Goal: Task Accomplishment & Management: Manage account settings

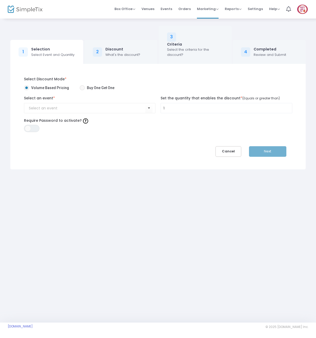
click at [99, 87] on span "Buy One Get One" at bounding box center [100, 87] width 30 height 5
click at [82, 90] on input "Buy One Get One" at bounding box center [82, 90] width 0 height 0
radio input "true"
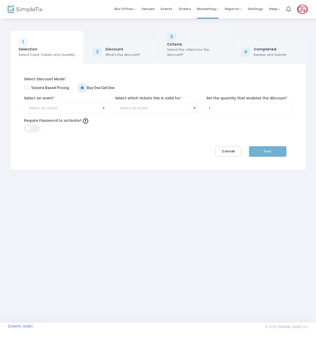
click at [103, 110] on span "Select" at bounding box center [103, 108] width 9 height 9
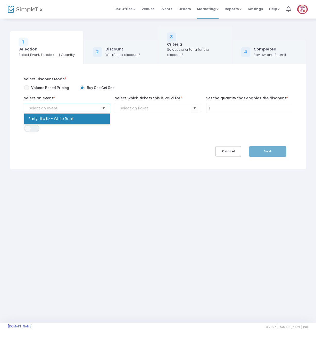
click at [99, 119] on li "Party Like Itz - White Rock" at bounding box center [67, 119] width 86 height 10
type input "Party Like Itz - White Rock"
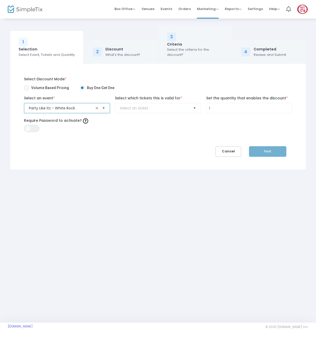
click at [191, 110] on span "Select" at bounding box center [194, 108] width 9 height 9
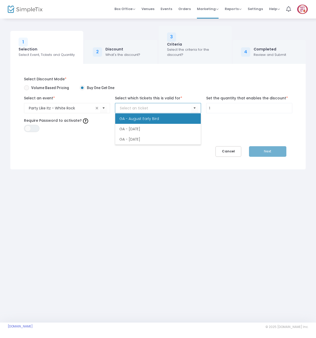
click at [175, 121] on Bird "GA - August Early Bird" at bounding box center [158, 119] width 86 height 10
type input "GA - August Early Bird"
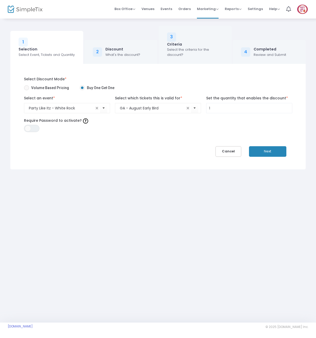
click at [265, 150] on button "Next" at bounding box center [267, 151] width 37 height 11
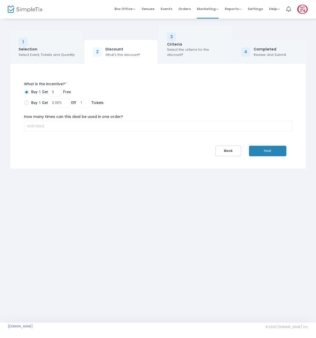
click at [259, 153] on button "Next" at bounding box center [267, 151] width 37 height 11
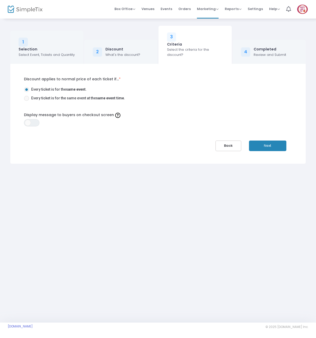
click at [267, 148] on button "Next" at bounding box center [267, 146] width 37 height 11
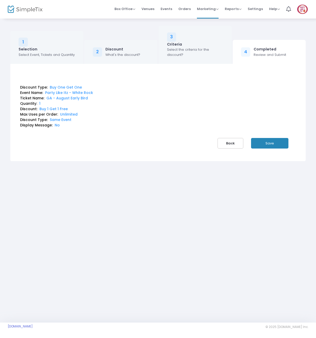
click at [267, 148] on button "Save" at bounding box center [269, 143] width 37 height 11
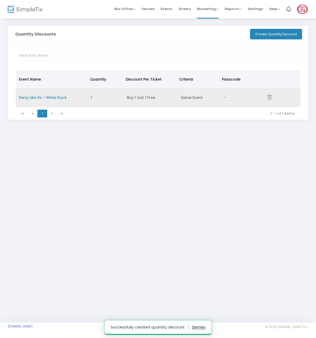
click at [47, 96] on span "Party Like Itz - White Rock" at bounding box center [43, 97] width 48 height 5
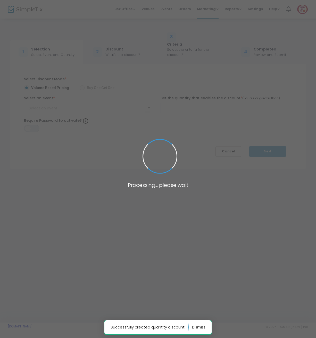
radio input "false"
radio input "true"
type input "Party Like Itz - White Rock"
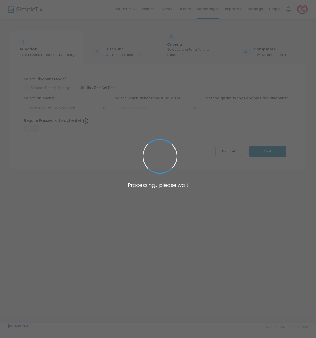
type input "GA - August Early Bird"
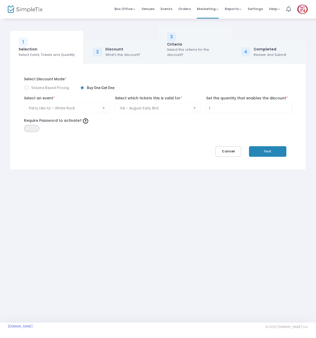
click at [38, 129] on span "ON OFF" at bounding box center [31, 128] width 15 height 7
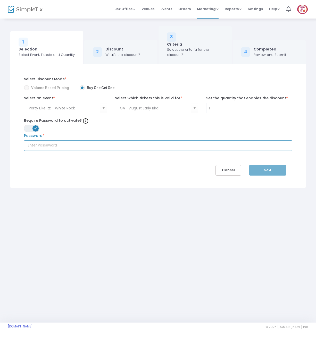
click at [68, 146] on input "text" at bounding box center [158, 145] width 268 height 11
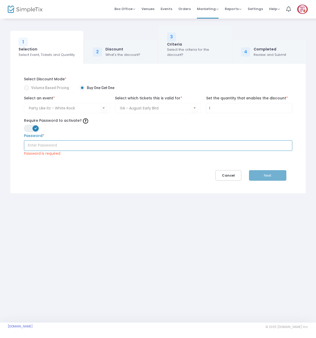
click at [68, 143] on input "text" at bounding box center [158, 145] width 268 height 11
click at [49, 147] on input "text" at bounding box center [158, 145] width 268 height 11
paste input "[EMAIL_ADDRESS][DOMAIN_NAME]"
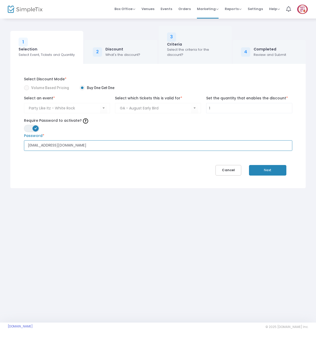
drag, startPoint x: 46, startPoint y: 147, endPoint x: 135, endPoint y: 151, distance: 89.8
click at [121, 151] on div "Select Discount Mode * Volume Based Pricing Buy One Get One Party Like Itz - Wh…" at bounding box center [158, 116] width 276 height 79
type input "anietavs"
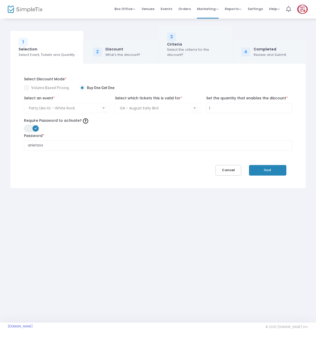
click at [272, 167] on button "Next" at bounding box center [267, 170] width 37 height 11
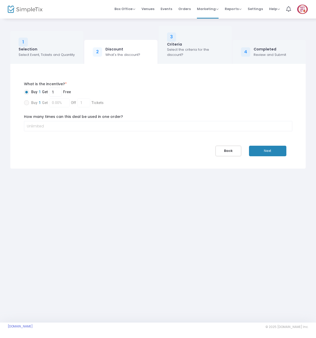
click at [267, 149] on button "Next" at bounding box center [267, 151] width 37 height 11
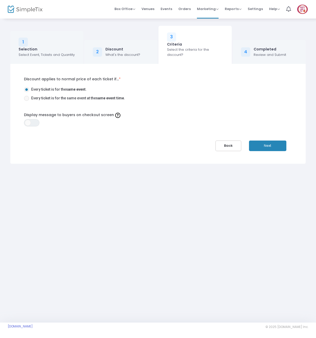
click at [267, 145] on button "Next" at bounding box center [267, 146] width 37 height 11
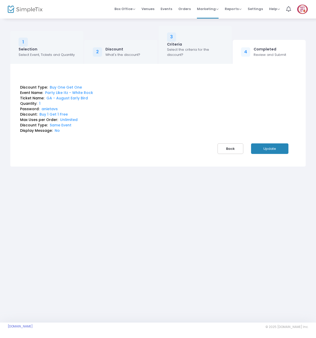
click at [268, 151] on button "Update" at bounding box center [269, 149] width 37 height 11
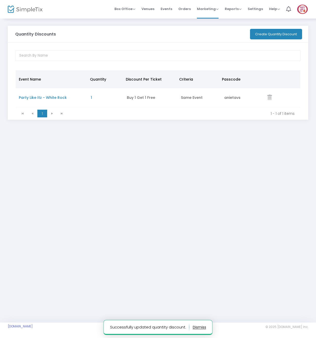
click at [192, 42] on div "Quantity Discounts" at bounding box center [121, 34] width 217 height 17
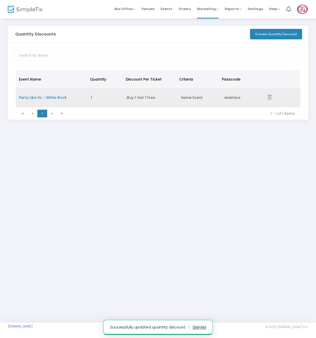
click at [63, 97] on span "Party Like Itz - White Rock" at bounding box center [43, 97] width 48 height 5
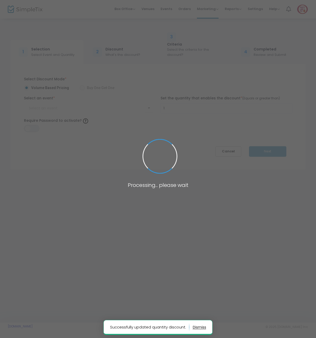
radio input "false"
radio input "true"
type input "Party Like Itz - White Rock"
type input "GA - August Early Bird"
